Goal: Information Seeking & Learning: Learn about a topic

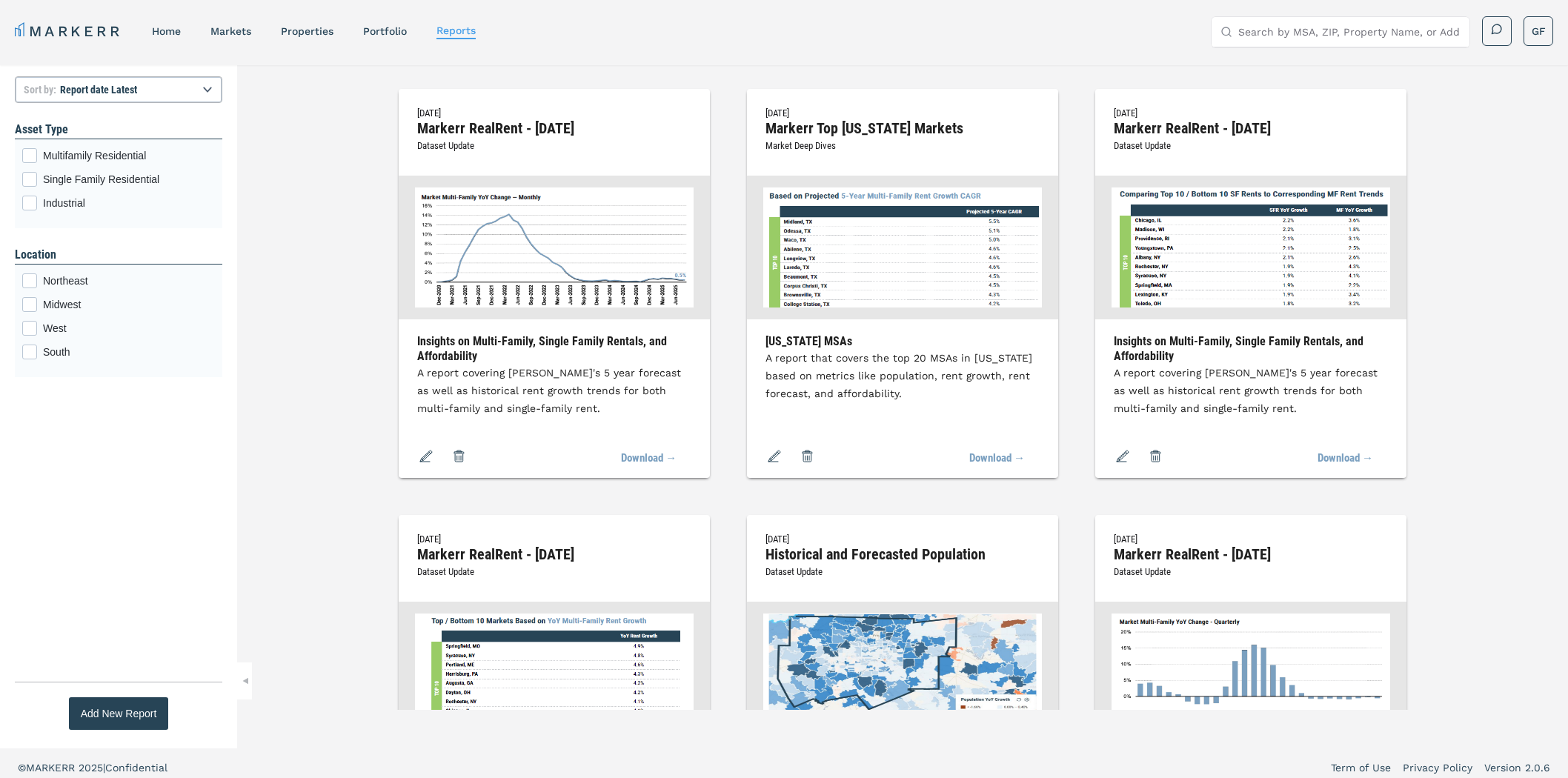
select select "-release_date"
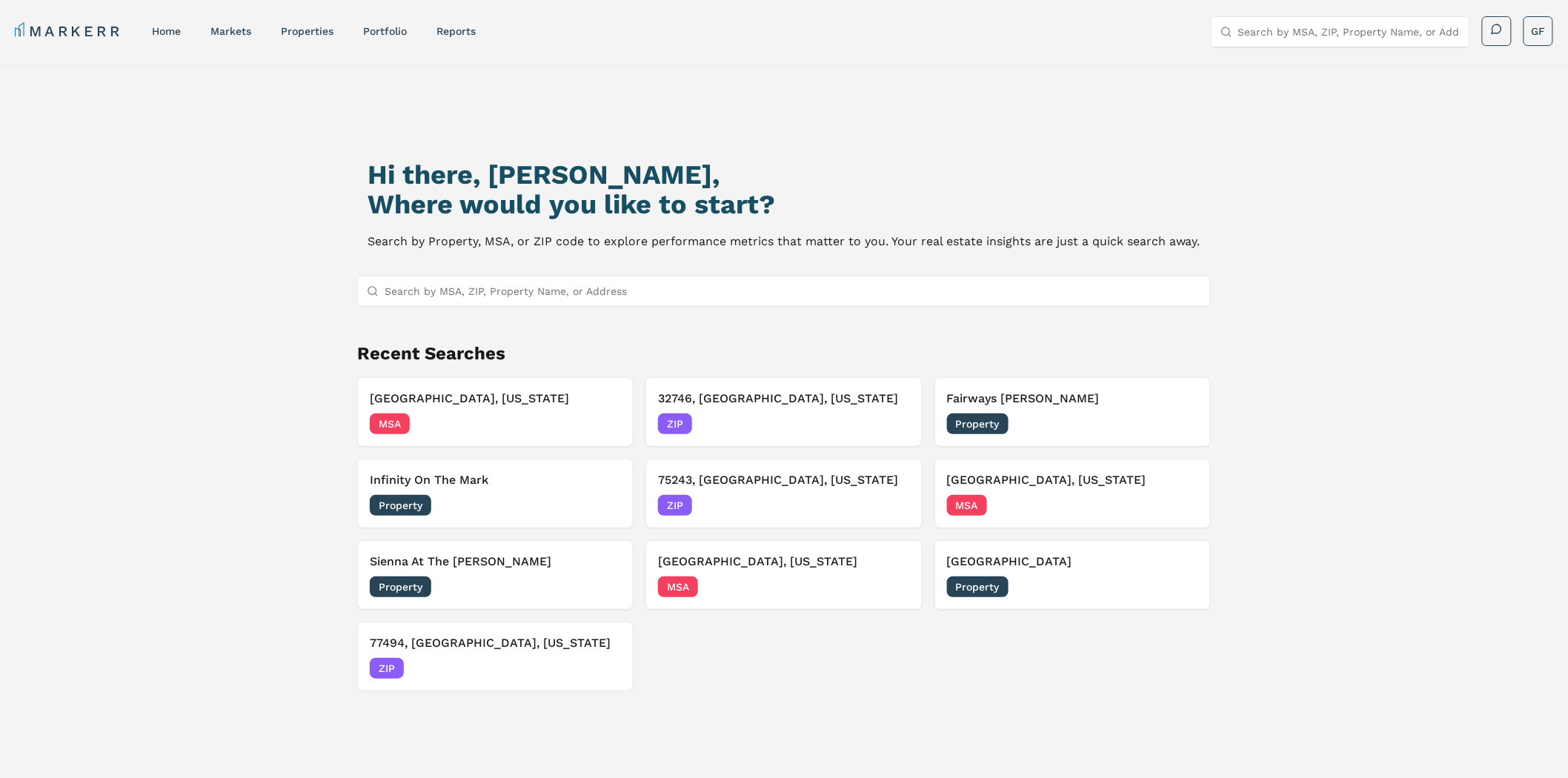
click at [492, 282] on input "Search by MSA, ZIP, Property Name, or Address" at bounding box center [793, 291] width 817 height 30
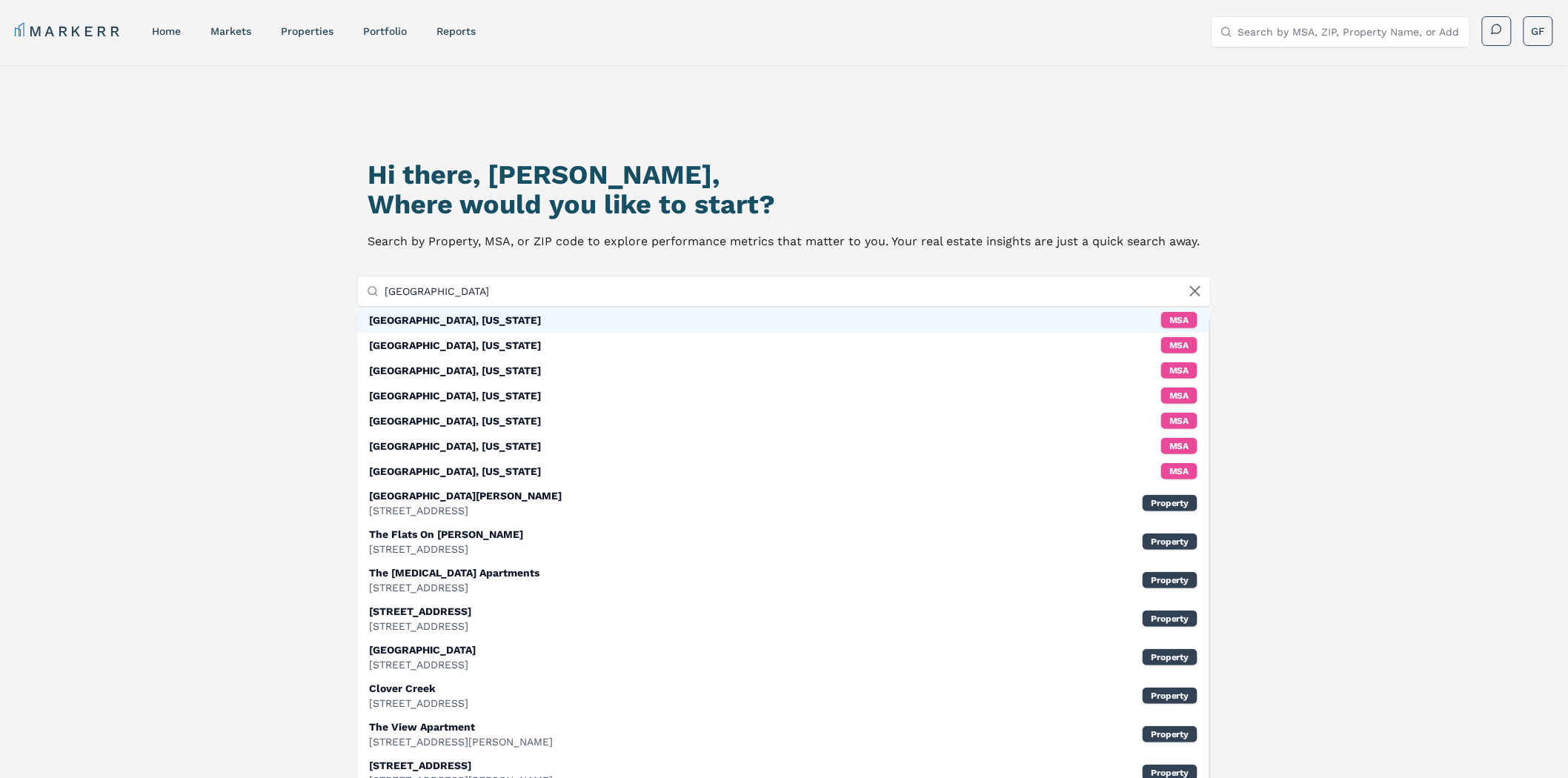
type input "[GEOGRAPHIC_DATA]"
click at [453, 319] on div "[GEOGRAPHIC_DATA], [US_STATE]" at bounding box center [455, 320] width 172 height 15
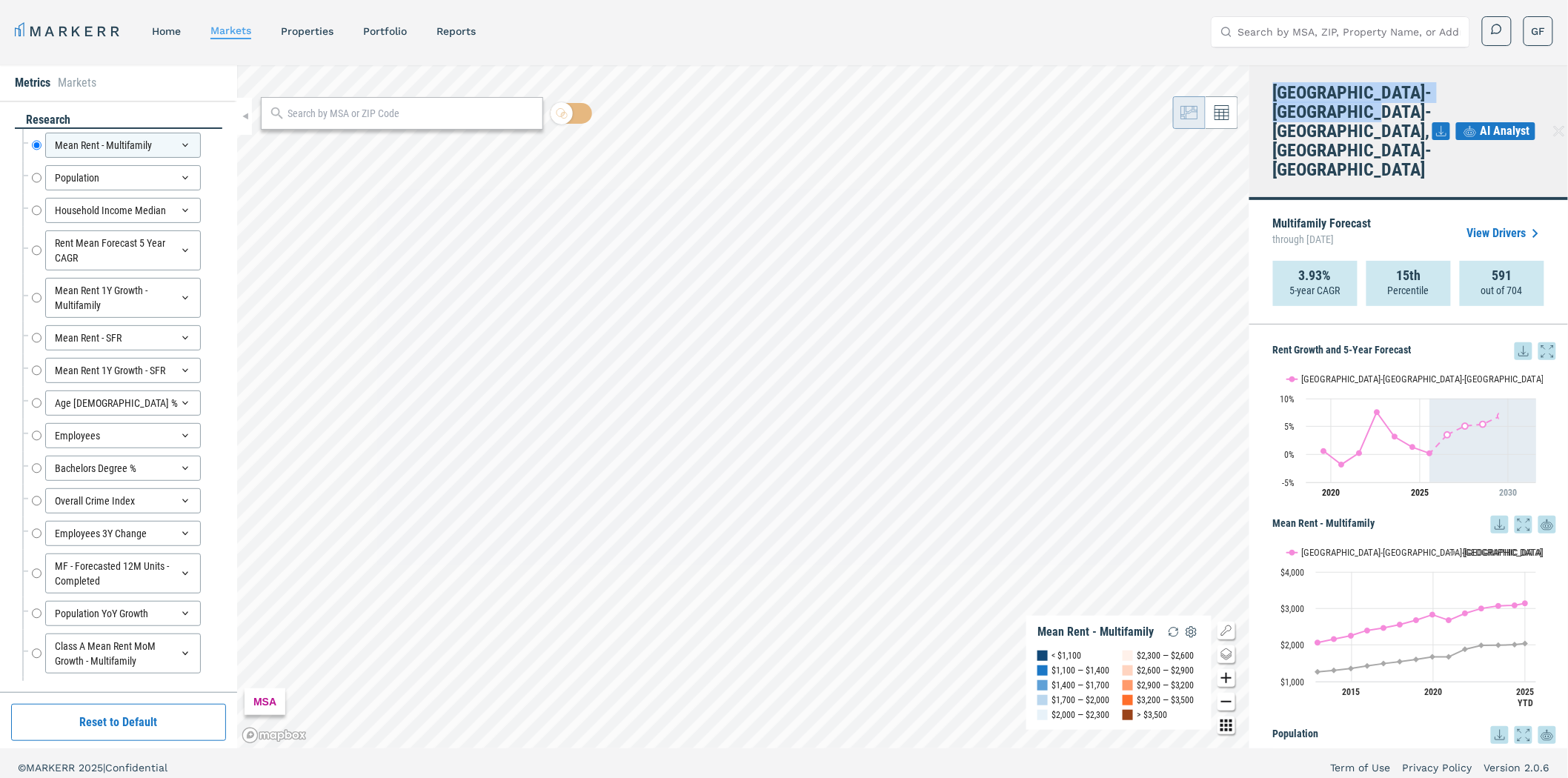
drag, startPoint x: 1387, startPoint y: 111, endPoint x: 1270, endPoint y: 93, distance: 118.4
click at [1270, 93] on div "[GEOGRAPHIC_DATA]-[GEOGRAPHIC_DATA]-[GEOGRAPHIC_DATA], [GEOGRAPHIC_DATA]-[GEOGR…" at bounding box center [1409, 133] width 319 height 135
click at [329, 115] on input "text" at bounding box center [411, 114] width 248 height 16
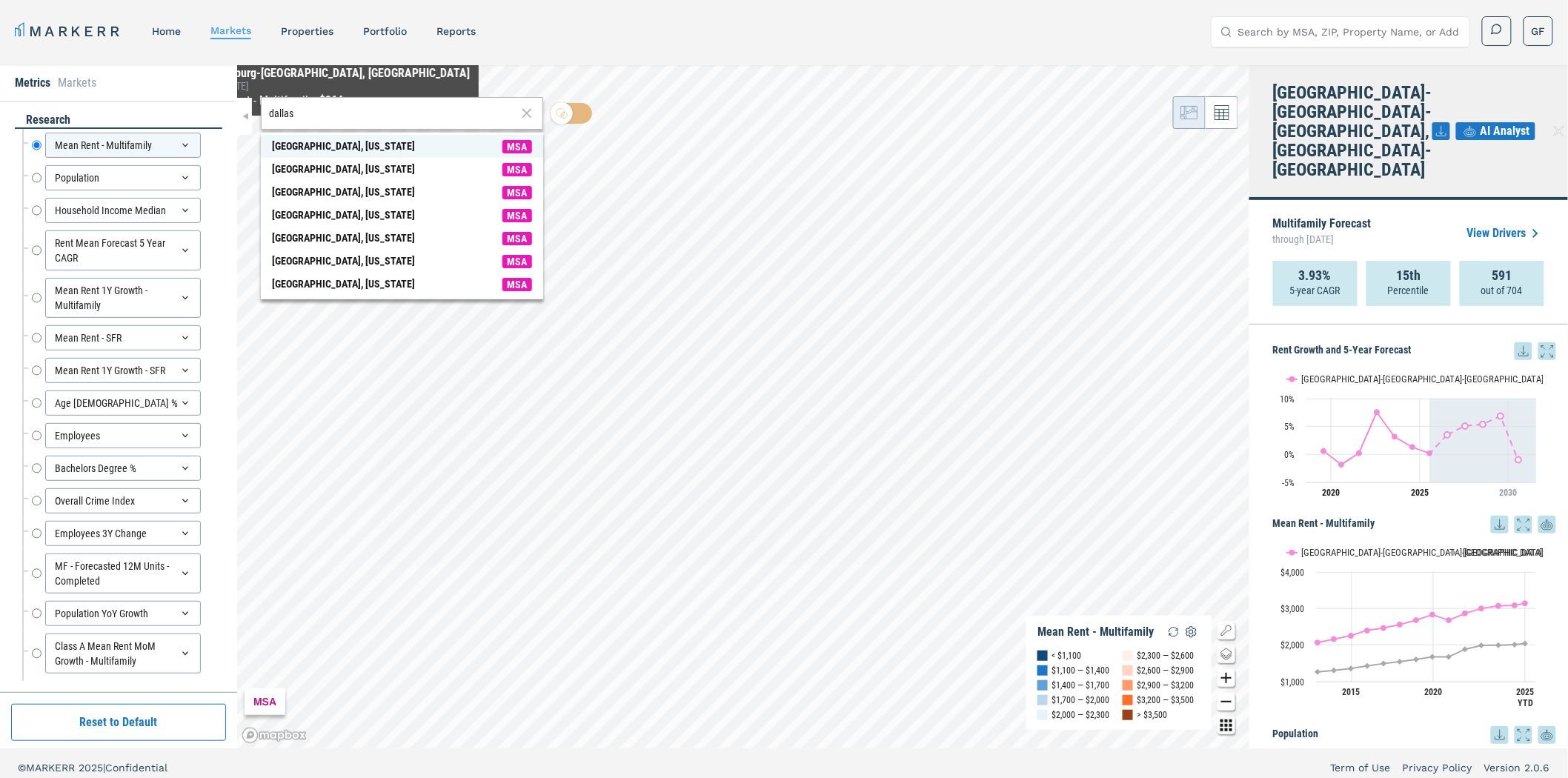
click at [331, 142] on span "[GEOGRAPHIC_DATA], [US_STATE] MSA" at bounding box center [401, 146] width 282 height 23
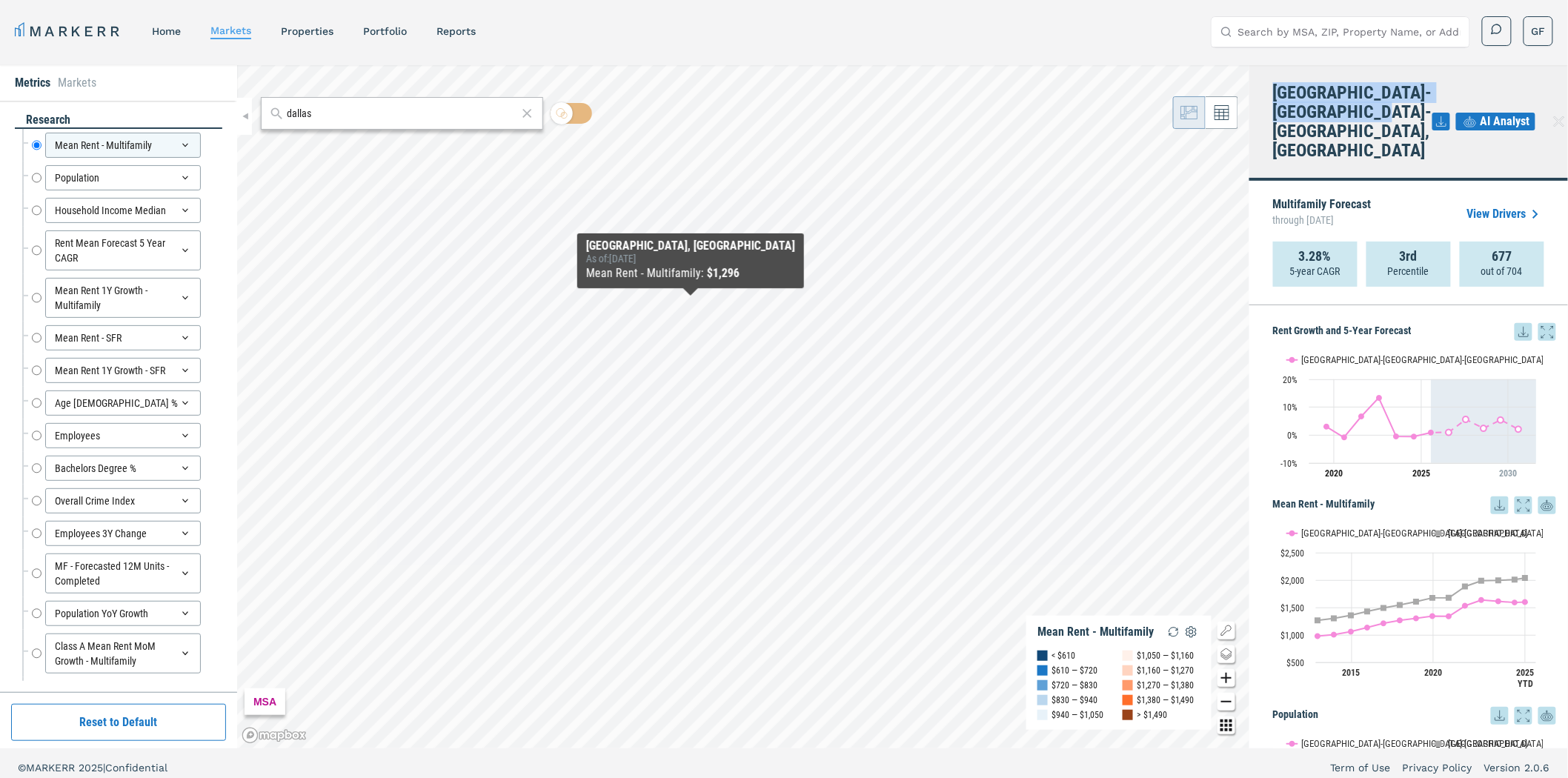
drag, startPoint x: 1364, startPoint y: 112, endPoint x: 1275, endPoint y: 97, distance: 90.3
click at [1275, 97] on h4 "[GEOGRAPHIC_DATA]-[GEOGRAPHIC_DATA]-[GEOGRAPHIC_DATA], [GEOGRAPHIC_DATA]" at bounding box center [1352, 121] width 159 height 77
copy h4 "[GEOGRAPHIC_DATA]-[GEOGRAPHIC_DATA]-[GEOGRAPHIC_DATA], [GEOGRAPHIC_DATA]"
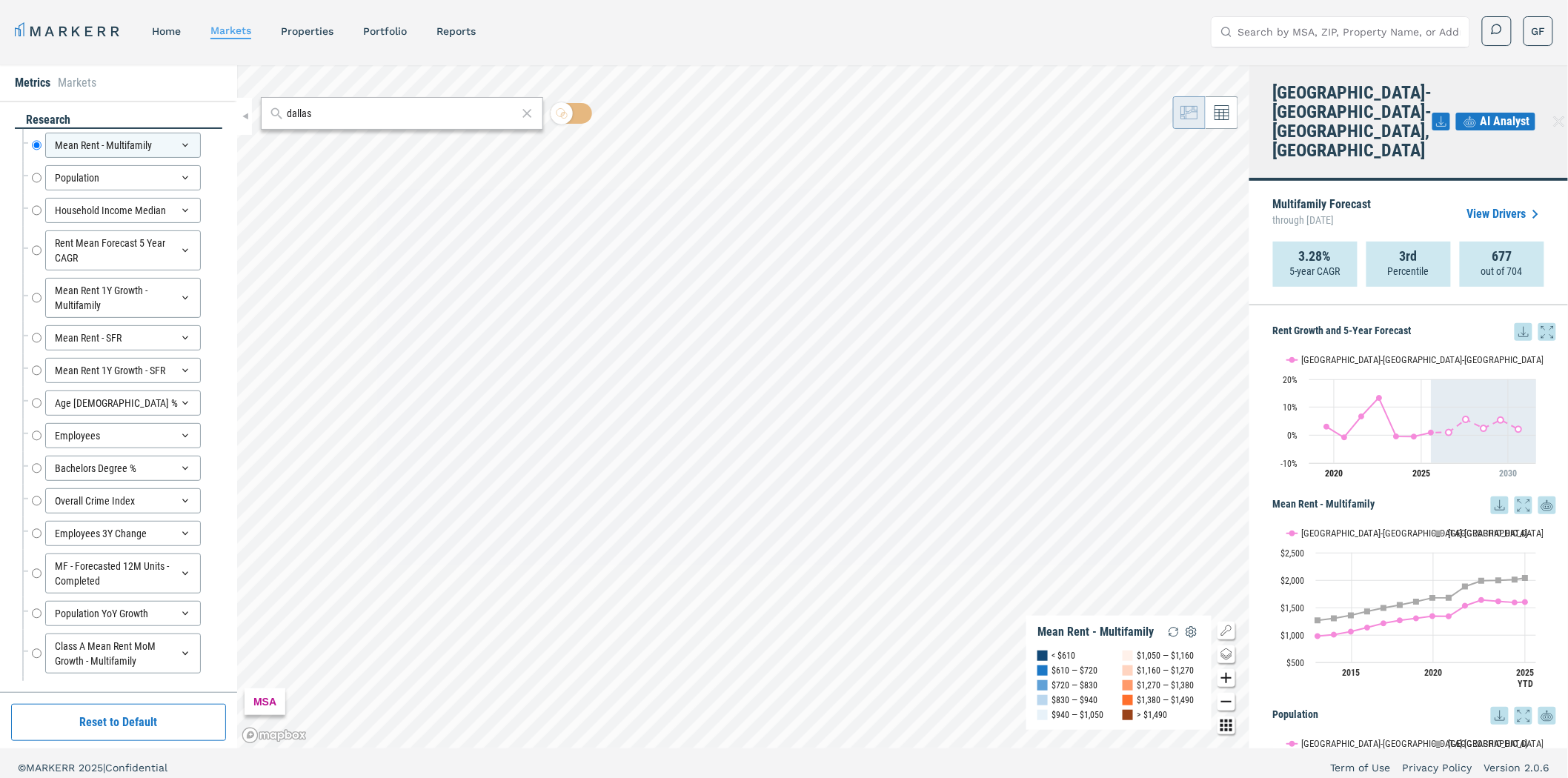
click at [342, 118] on input "dallas" at bounding box center [402, 114] width 231 height 16
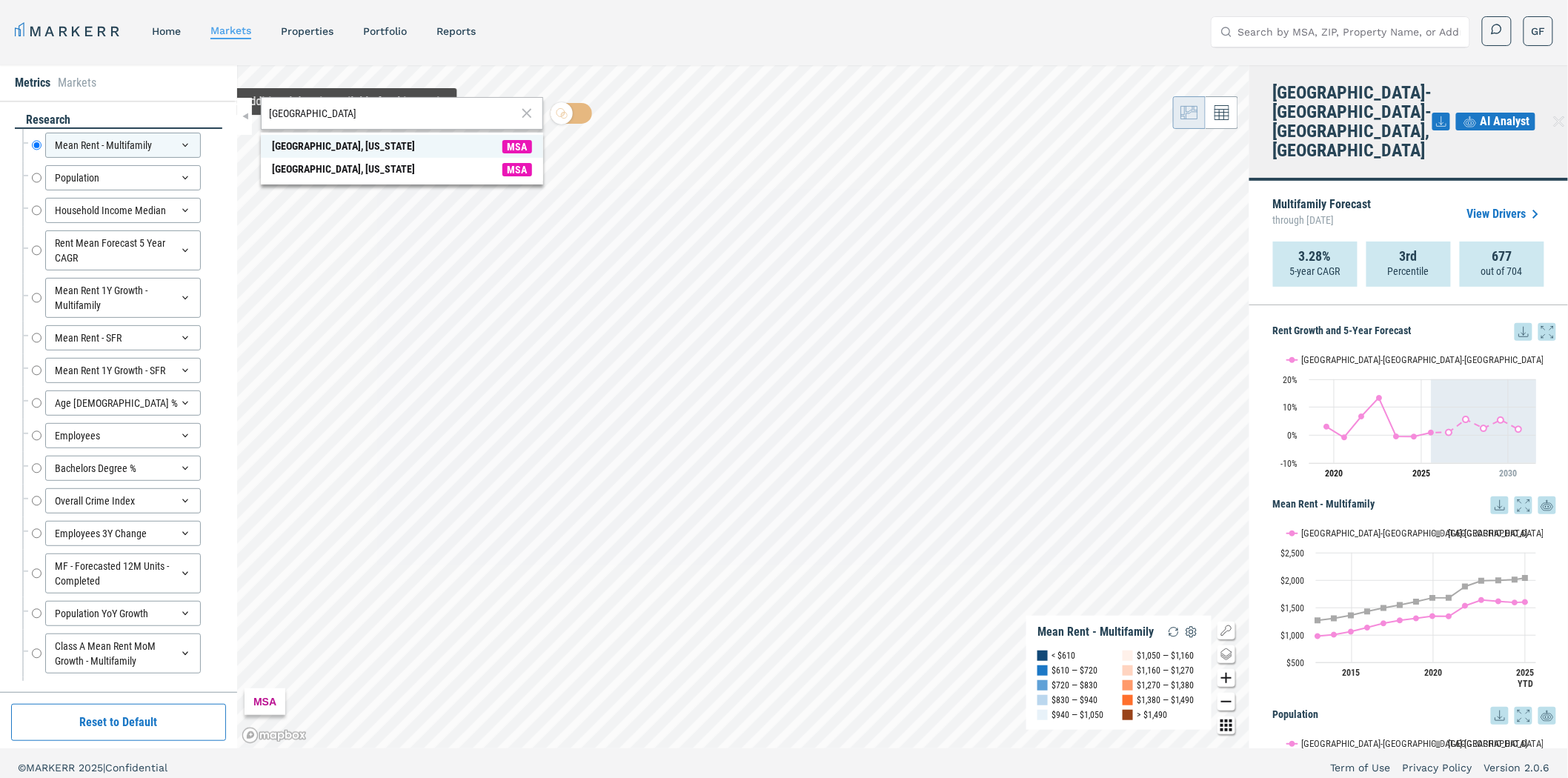
click at [307, 145] on div "[GEOGRAPHIC_DATA], [US_STATE]" at bounding box center [343, 146] width 143 height 16
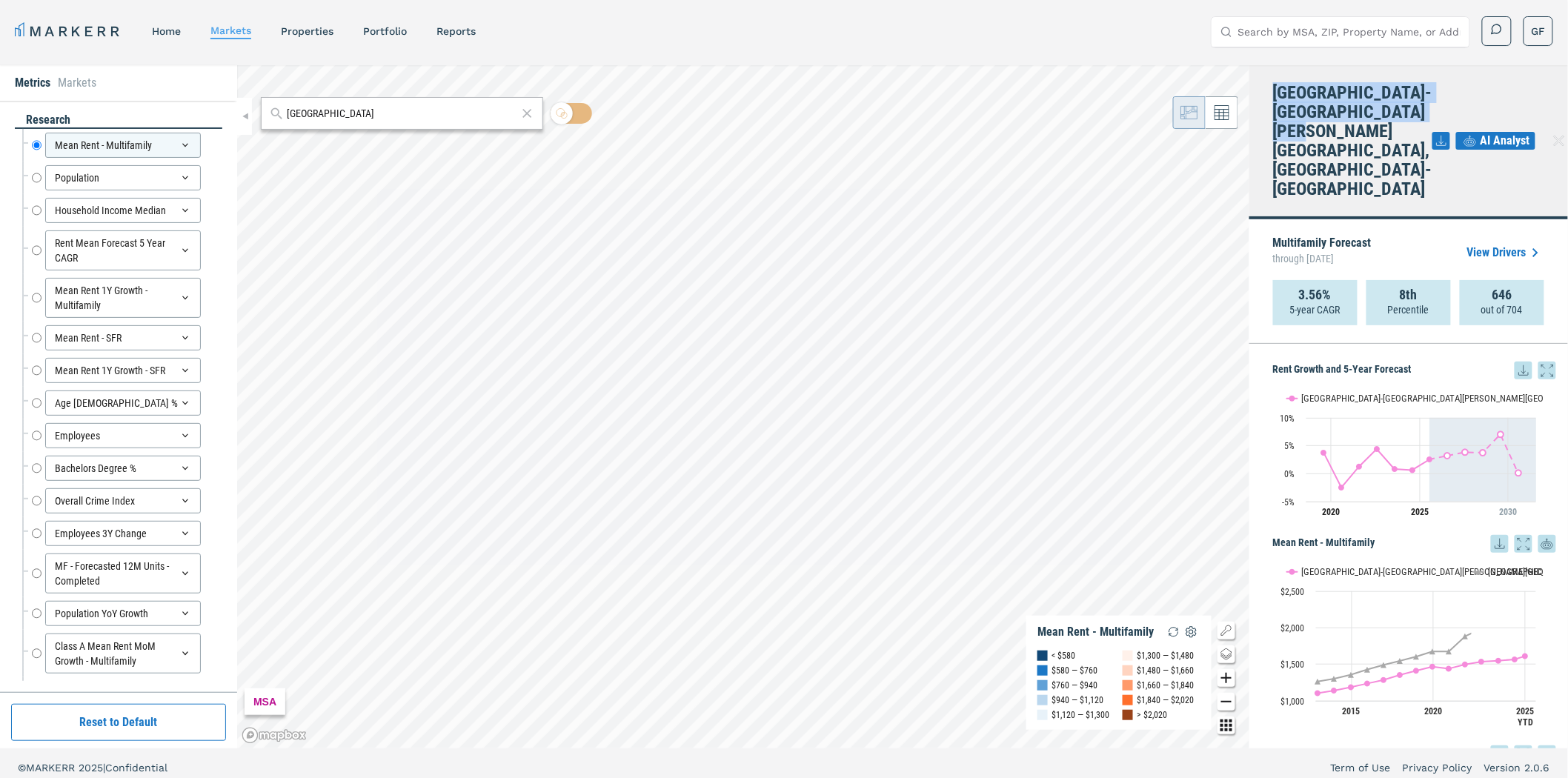
click at [1275, 93] on h4 "[GEOGRAPHIC_DATA]-[GEOGRAPHIC_DATA][PERSON_NAME][GEOGRAPHIC_DATA], [GEOGRAPHIC_…" at bounding box center [1352, 141] width 159 height 115
copy h4 "[GEOGRAPHIC_DATA]-[GEOGRAPHIC_DATA][PERSON_NAME][GEOGRAPHIC_DATA], [GEOGRAPHIC_…"
click at [393, 109] on input "[GEOGRAPHIC_DATA]" at bounding box center [402, 114] width 231 height 16
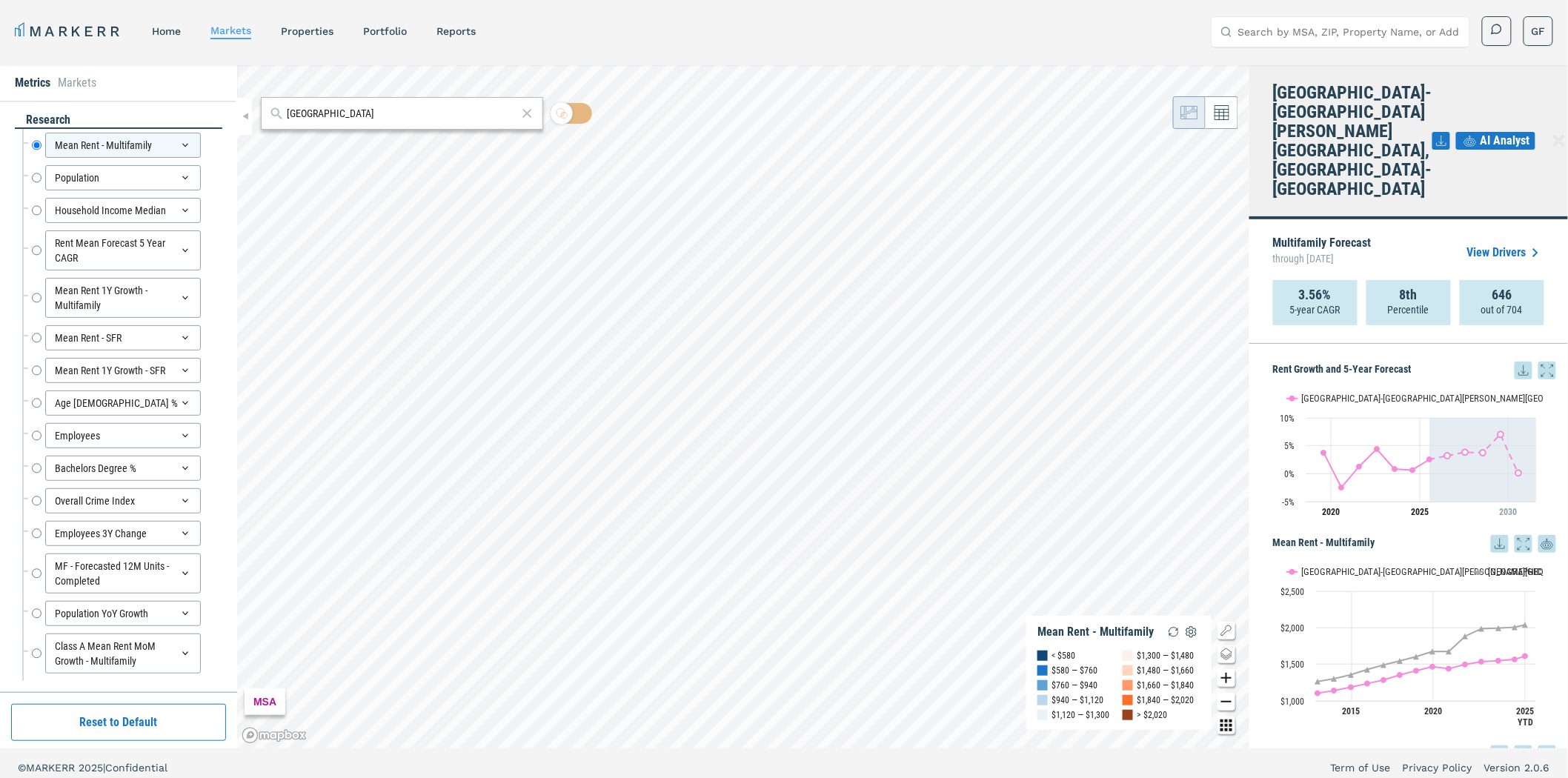
paste input "[GEOGRAPHIC_DATA]"
type input "[GEOGRAPHIC_DATA]"
drag, startPoint x: 389, startPoint y: 124, endPoint x: 381, endPoint y: 143, distance: 20.6
click at [381, 143] on span "[GEOGRAPHIC_DATA], [US_STATE] MSA" at bounding box center [401, 146] width 282 height 23
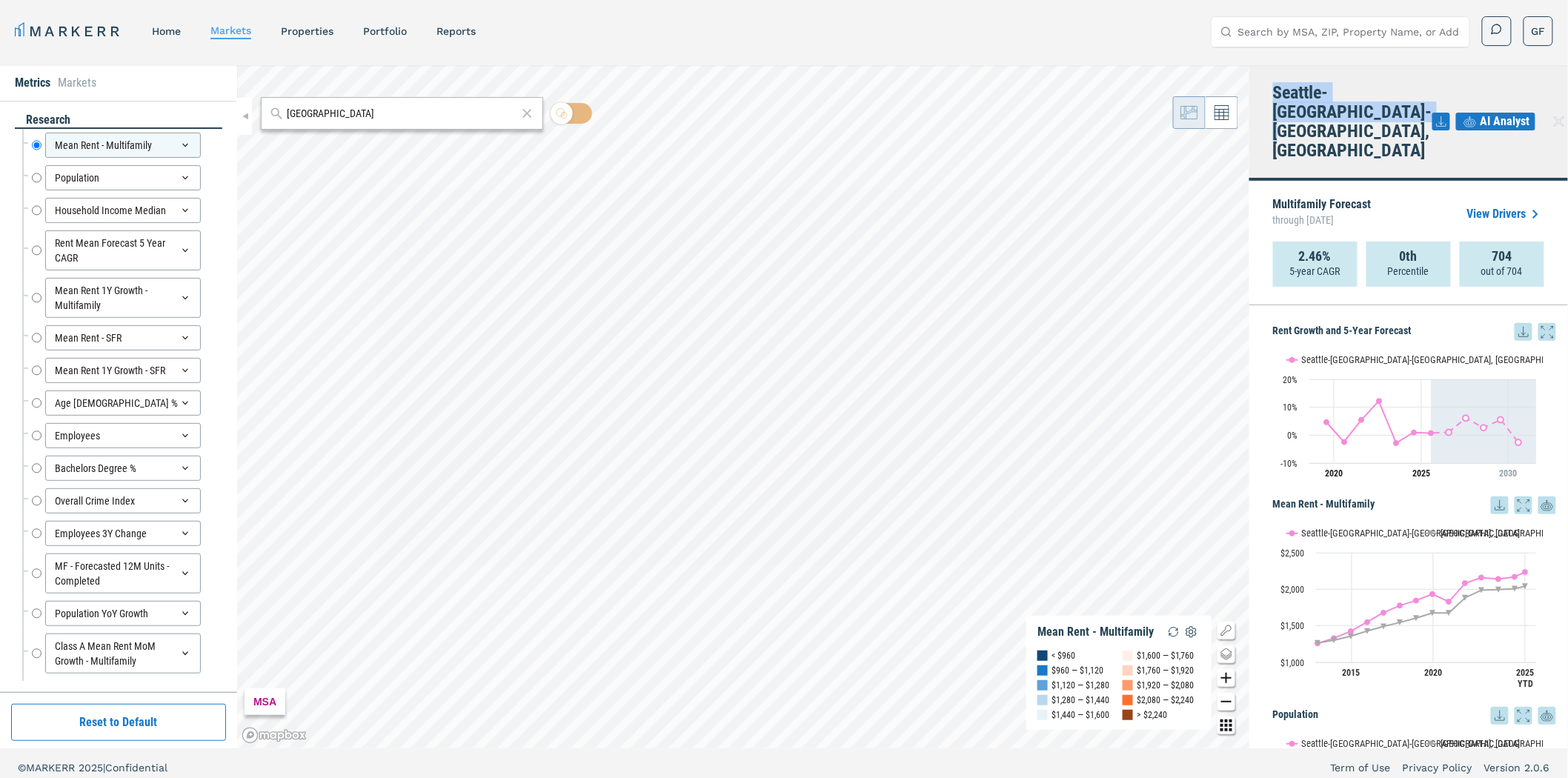
drag, startPoint x: 1365, startPoint y: 109, endPoint x: 1276, endPoint y: 94, distance: 90.3
click at [1276, 94] on h4 "Seattle-[GEOGRAPHIC_DATA]-[GEOGRAPHIC_DATA], [GEOGRAPHIC_DATA]" at bounding box center [1352, 121] width 159 height 77
copy h4 "Seattle-[GEOGRAPHIC_DATA]-[GEOGRAPHIC_DATA], [GEOGRAPHIC_DATA]"
